Goal: Navigation & Orientation: Find specific page/section

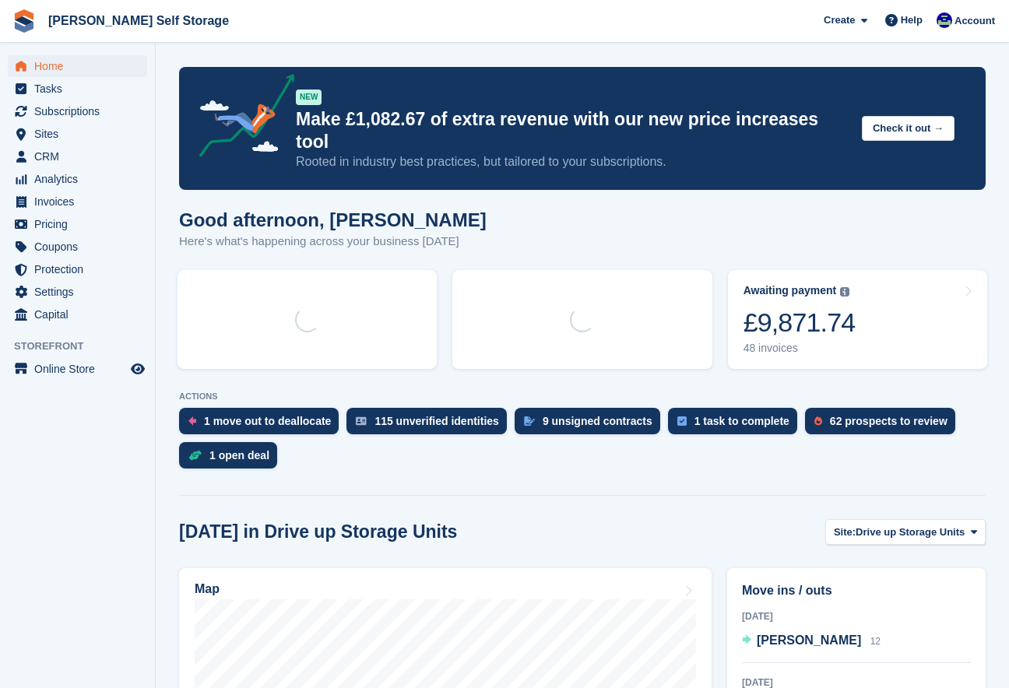
click at [192, 12] on link "[PERSON_NAME] Self Storage" at bounding box center [138, 21] width 193 height 26
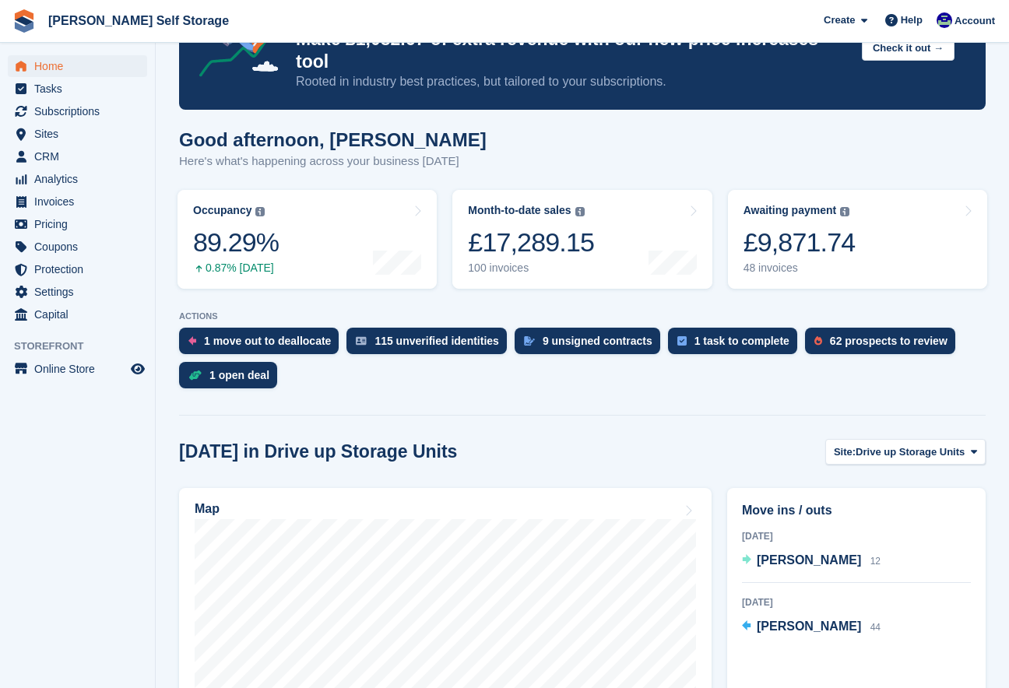
scroll to position [77, 0]
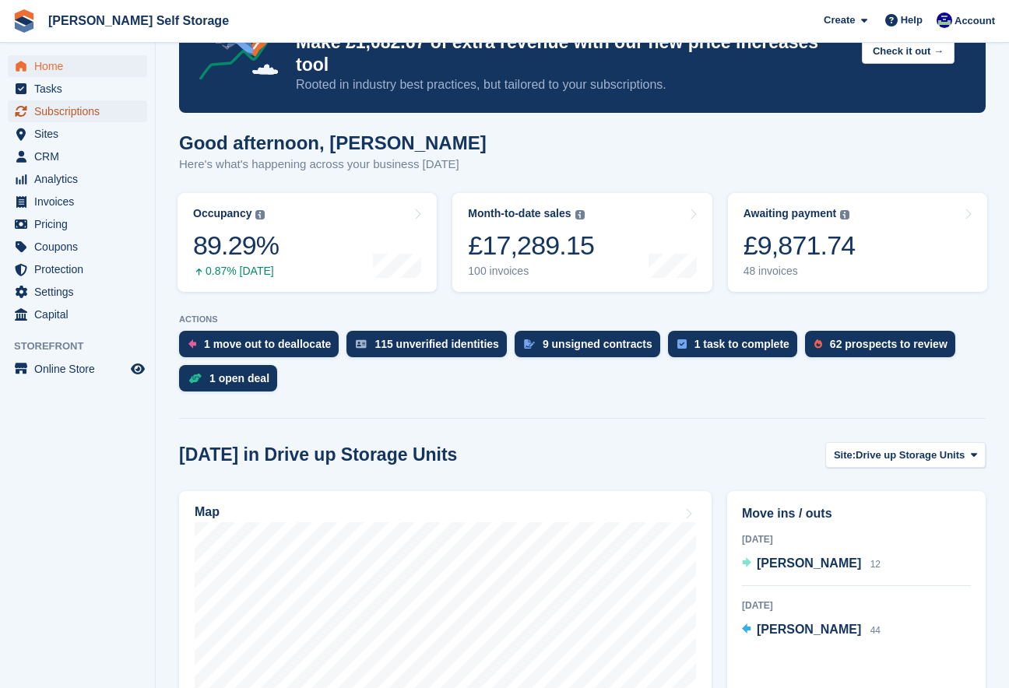
click at [90, 114] on span "Subscriptions" at bounding box center [80, 111] width 93 height 22
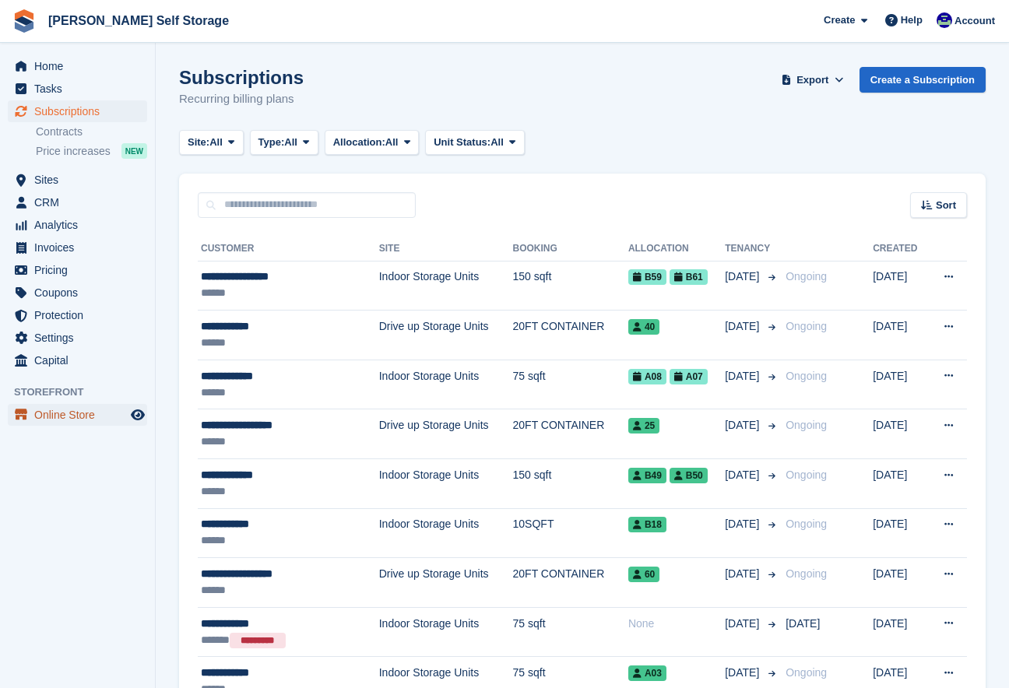
click at [56, 410] on span "Online Store" at bounding box center [80, 415] width 93 height 22
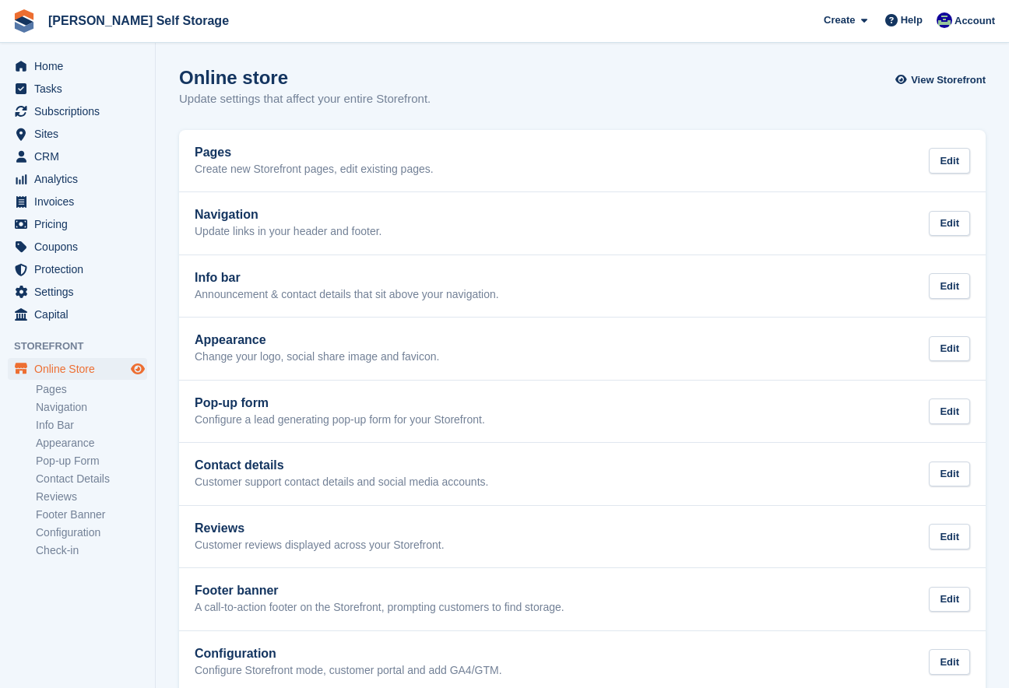
click at [141, 368] on icon "Preview store" at bounding box center [138, 369] width 14 height 12
